Goal: Task Accomplishment & Management: Complete application form

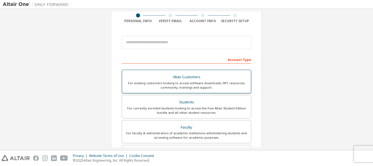
scroll to position [64, 0]
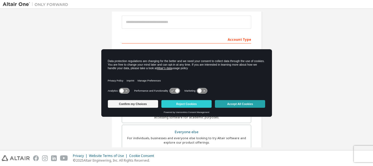
click at [228, 103] on button "Accept All Cookies" at bounding box center [240, 104] width 50 height 8
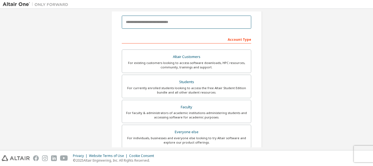
click at [178, 26] on input "email" at bounding box center [187, 22] width 130 height 13
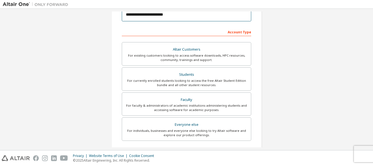
scroll to position [128, 0]
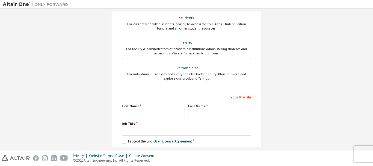
type input "**********"
click at [143, 106] on label "First Name" at bounding box center [153, 106] width 63 height 4
click at [128, 112] on input "text" at bounding box center [153, 113] width 63 height 9
type input "*******"
click at [209, 113] on input "text" at bounding box center [219, 113] width 63 height 9
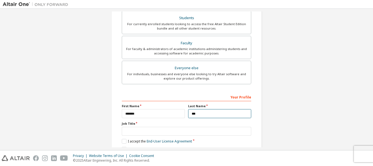
scroll to position [154, 0]
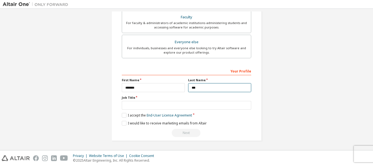
type input "***"
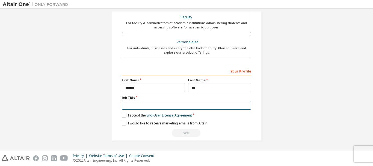
click at [131, 105] on input "text" at bounding box center [187, 105] width 130 height 9
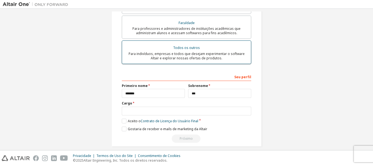
scroll to position [159, 0]
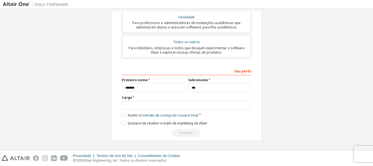
click at [132, 97] on label "Cargo" at bounding box center [187, 97] width 130 height 4
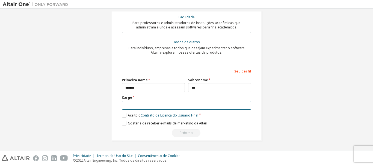
click at [131, 105] on input "text" at bounding box center [187, 105] width 130 height 9
type input "**********"
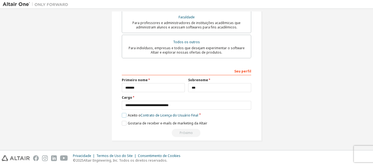
click at [122, 117] on label "Aceito o Contrato de Licença do Usuário Final" at bounding box center [160, 115] width 77 height 5
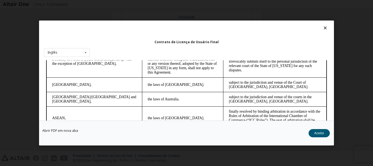
scroll to position [1515, 0]
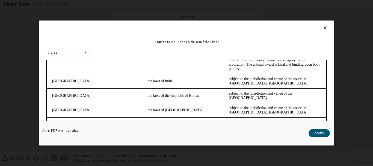
drag, startPoint x: 325, startPoint y: 89, endPoint x: 340, endPoint y: 185, distance: 97.4
click at [71, 51] on div "Inglês Inglês chinês Francês Alemão [DEMOGRAPHIC_DATA] Português" at bounding box center [67, 52] width 46 height 9
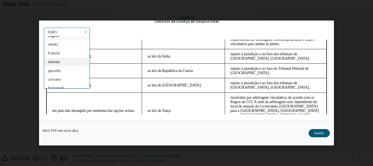
scroll to position [9, 0]
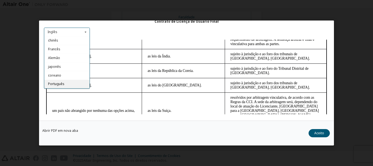
drag, startPoint x: 68, startPoint y: 84, endPoint x: 34, endPoint y: 46, distance: 51.3
click at [68, 84] on div "Português" at bounding box center [66, 84] width 45 height 9
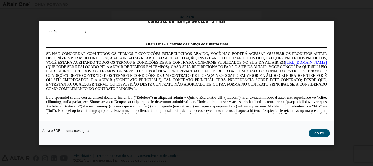
scroll to position [0, 0]
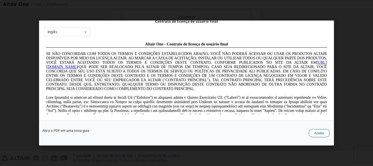
click at [320, 133] on font "Aceito" at bounding box center [320, 133] width 10 height 5
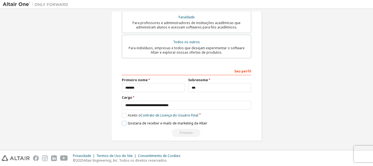
click at [122, 122] on label "Gostaria de receber e-mails de marketing da Altair" at bounding box center [165, 123] width 86 height 5
click at [124, 122] on label "Gostaria de receber e-mails de marketing da Altair" at bounding box center [165, 123] width 86 height 5
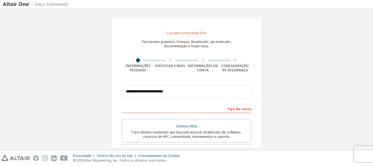
scroll to position [64, 0]
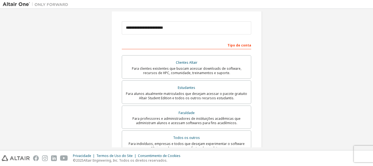
drag, startPoint x: 340, startPoint y: 0, endPoint x: 88, endPoint y: 77, distance: 263.4
click at [88, 77] on div "**********" at bounding box center [187, 95] width 368 height 295
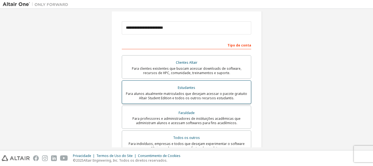
click at [156, 97] on font "Para alunos atualmente matriculados que desejam acessar o pacote gratuito Altai…" at bounding box center [186, 95] width 121 height 9
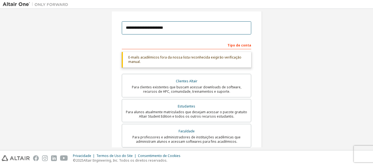
click at [179, 27] on input "**********" at bounding box center [187, 27] width 130 height 13
type input "**********"
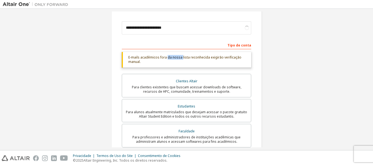
drag, startPoint x: 165, startPoint y: 58, endPoint x: 181, endPoint y: 58, distance: 15.6
click at [180, 58] on font "E-mails acadêmicos fora da nossa lista reconhecida exigirão verificação manual." at bounding box center [184, 59] width 113 height 9
drag, startPoint x: 185, startPoint y: 56, endPoint x: 187, endPoint y: 54, distance: 3.3
click at [186, 55] on font "E-mails acadêmicos fora da nossa lista reconhecida exigirão verificação manual." at bounding box center [184, 59] width 113 height 9
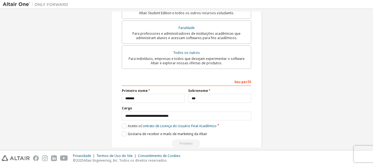
scroll to position [159, 0]
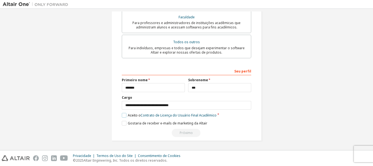
click at [124, 115] on label "Aceito o Contrato de Licença do Usuário Final Acadêmico" at bounding box center [169, 115] width 95 height 5
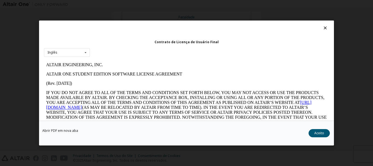
scroll to position [0, 0]
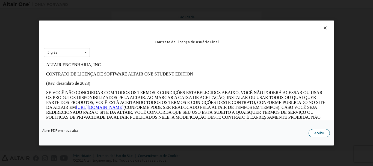
click at [324, 133] on font "Aceito" at bounding box center [320, 133] width 10 height 5
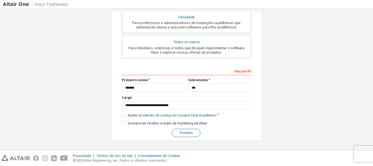
click at [189, 136] on button "Próximo" at bounding box center [186, 133] width 29 height 8
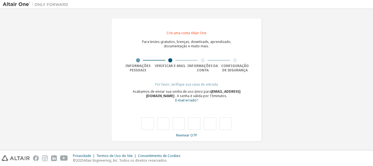
type input "*"
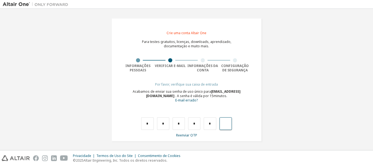
type input "*"
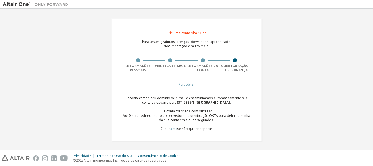
scroll to position [1, 0]
